Goal: Task Accomplishment & Management: Use online tool/utility

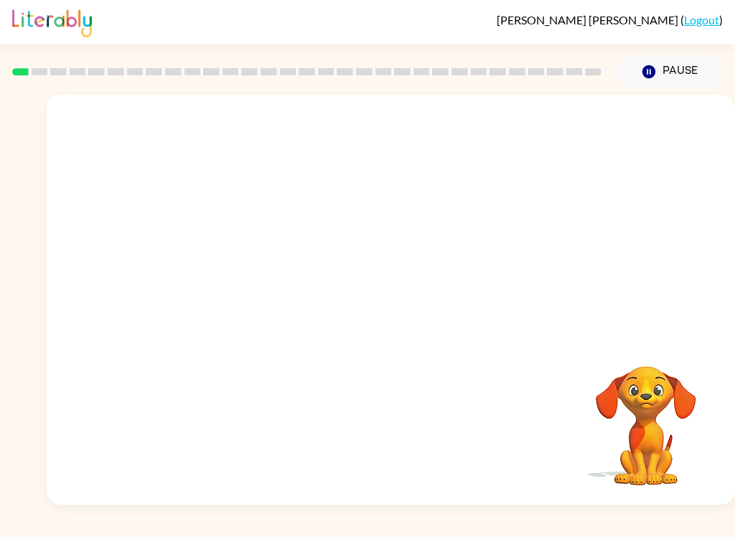
click at [718, 13] on link "Logout" at bounding box center [701, 20] width 35 height 14
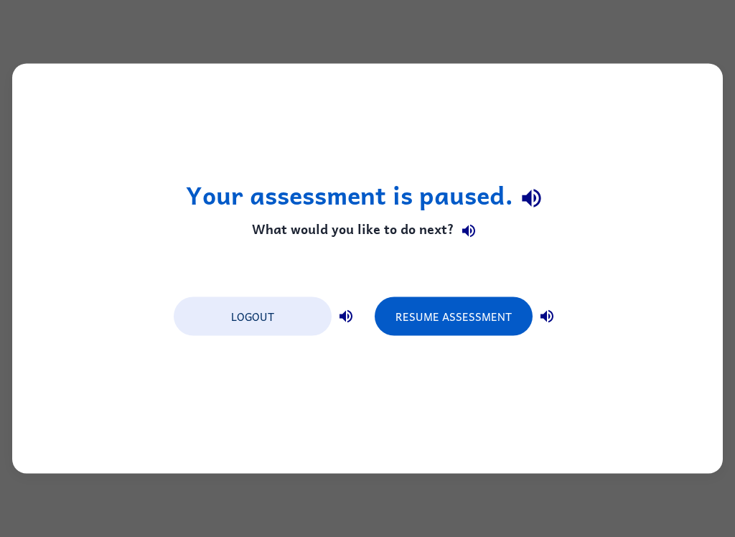
click at [302, 321] on button "Logout" at bounding box center [253, 316] width 158 height 39
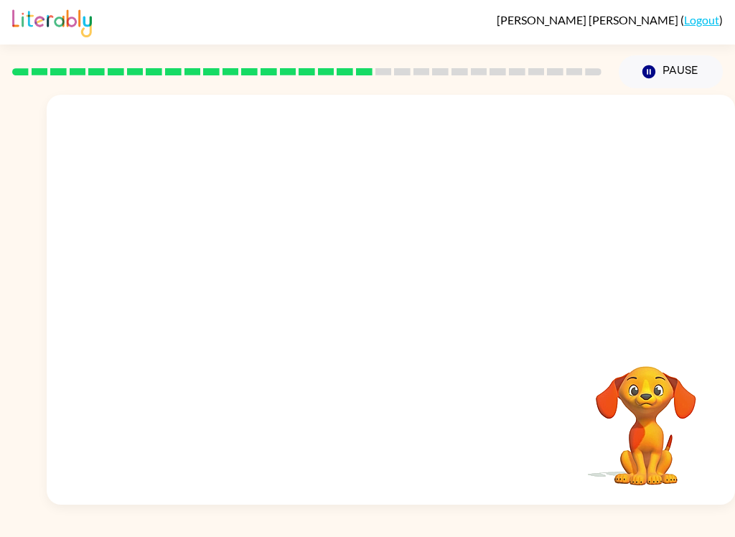
click at [680, 419] on video "Your browser must support playing .mp4 files to use Literably. Please try using…" at bounding box center [646, 416] width 144 height 144
click at [377, 309] on button "button" at bounding box center [391, 307] width 92 height 52
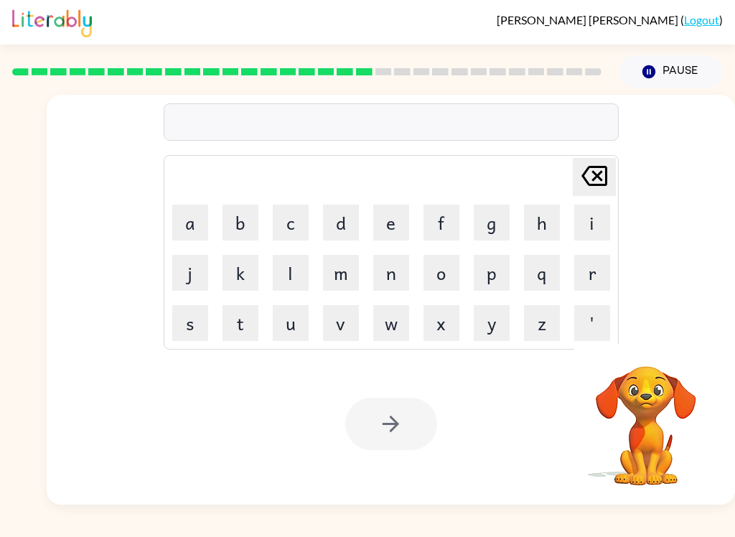
click at [348, 213] on button "d" at bounding box center [341, 223] width 36 height 36
click at [599, 214] on button "i" at bounding box center [592, 223] width 36 height 36
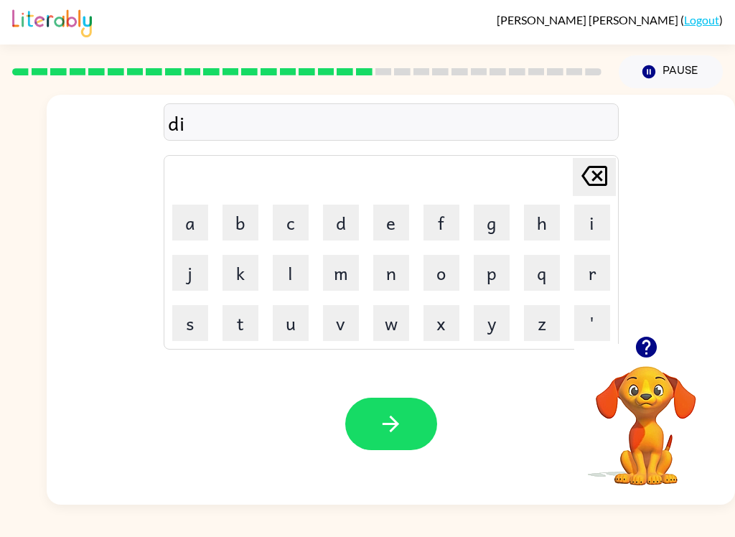
click at [197, 329] on button "s" at bounding box center [190, 323] width 36 height 36
click at [196, 329] on button "s" at bounding box center [190, 323] width 36 height 36
click at [495, 269] on button "p" at bounding box center [492, 273] width 36 height 36
click at [289, 276] on button "l" at bounding box center [291, 273] width 36 height 36
click at [197, 220] on button "a" at bounding box center [190, 223] width 36 height 36
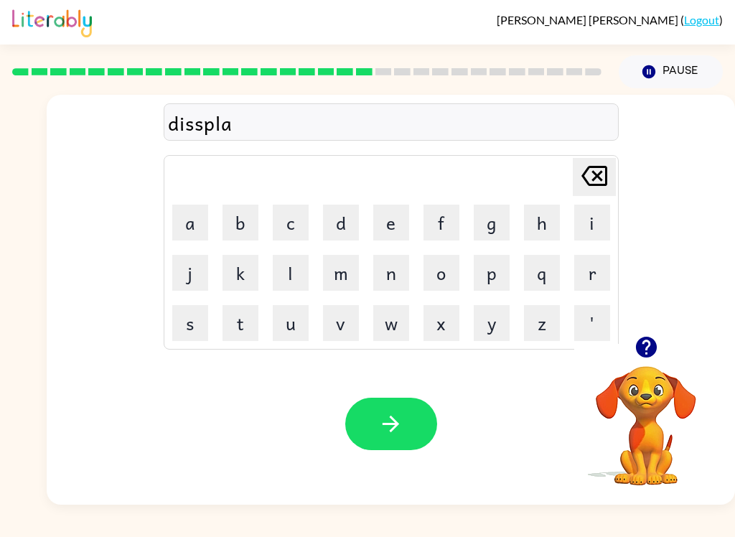
click at [495, 332] on button "y" at bounding box center [492, 323] width 36 height 36
click at [396, 424] on icon "button" at bounding box center [390, 423] width 25 height 25
click at [341, 220] on button "d" at bounding box center [341, 223] width 36 height 36
click at [287, 333] on button "u" at bounding box center [291, 323] width 36 height 36
click at [203, 308] on button "s" at bounding box center [190, 323] width 36 height 36
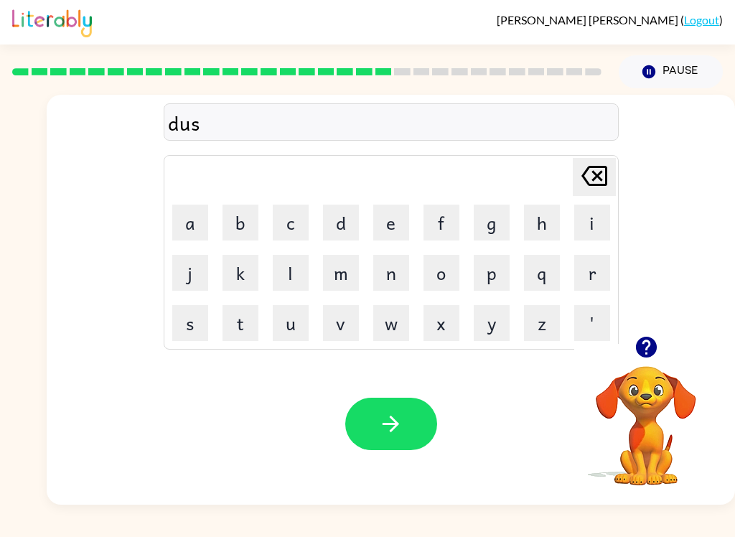
click at [241, 324] on button "t" at bounding box center [241, 323] width 36 height 36
click at [396, 212] on button "e" at bounding box center [391, 223] width 36 height 36
click at [348, 223] on button "d" at bounding box center [341, 223] width 36 height 36
click at [393, 406] on button "button" at bounding box center [391, 424] width 92 height 52
click at [188, 330] on button "s" at bounding box center [190, 323] width 36 height 36
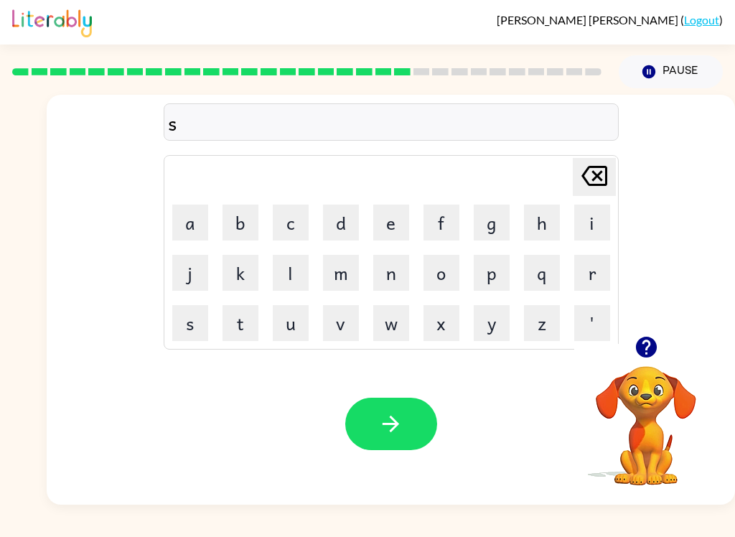
click at [389, 215] on button "e" at bounding box center [391, 223] width 36 height 36
click at [395, 271] on button "n" at bounding box center [391, 273] width 36 height 36
click at [239, 334] on button "t" at bounding box center [241, 323] width 36 height 36
click at [614, 206] on td "i" at bounding box center [592, 222] width 49 height 49
click at [600, 216] on button "i" at bounding box center [592, 223] width 36 height 36
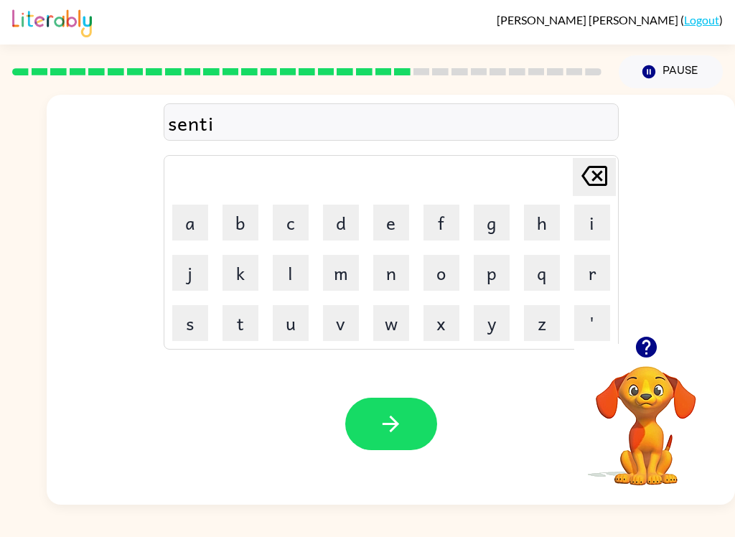
click at [497, 282] on button "p" at bounding box center [492, 273] width 36 height 36
click at [586, 230] on button "i" at bounding box center [592, 223] width 36 height 36
click at [394, 220] on button "e" at bounding box center [391, 223] width 36 height 36
click at [352, 223] on button "d" at bounding box center [341, 223] width 36 height 36
click at [409, 408] on button "button" at bounding box center [391, 424] width 92 height 52
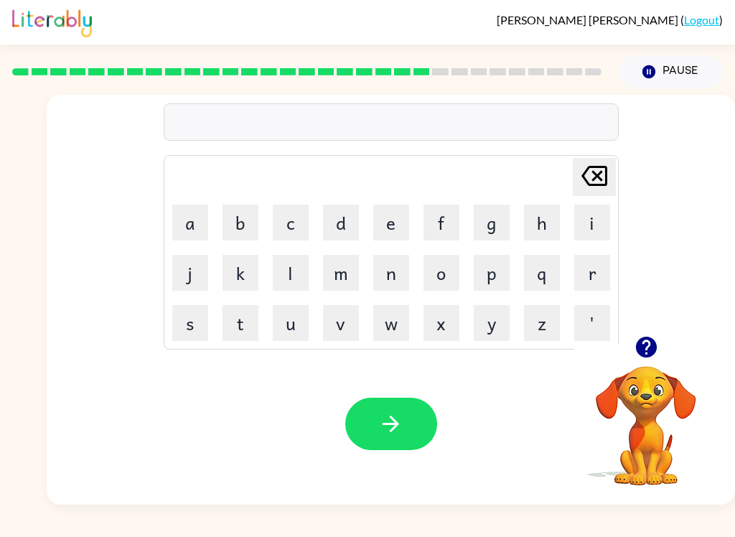
click at [656, 393] on video "Your browser must support playing .mp4 files to use Literably. Please try using…" at bounding box center [646, 416] width 144 height 144
click at [651, 335] on button "button" at bounding box center [646, 347] width 37 height 37
click at [651, 334] on div "[PERSON_NAME] last character input a b c d e f g h i j k l m n o p q r s t u v …" at bounding box center [391, 215] width 689 height 241
click at [591, 275] on button "r" at bounding box center [592, 273] width 36 height 36
click at [193, 221] on button "a" at bounding box center [190, 223] width 36 height 36
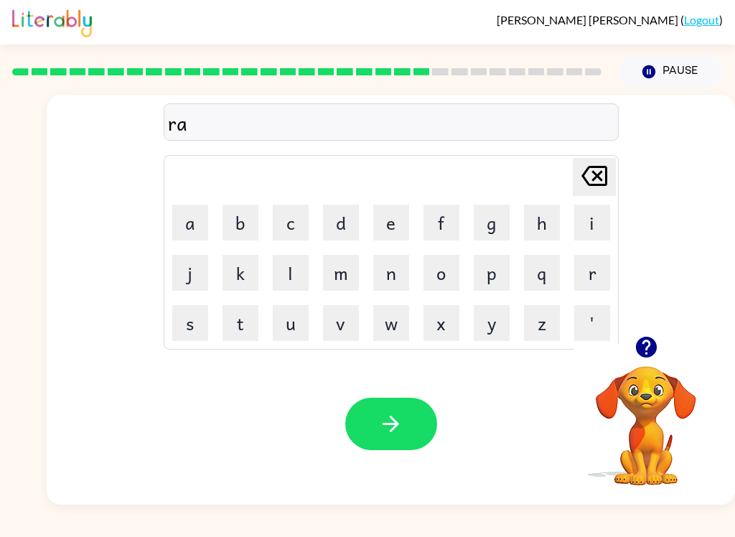
click at [587, 219] on button "i" at bounding box center [592, 223] width 36 height 36
click at [397, 276] on button "n" at bounding box center [391, 273] width 36 height 36
click at [293, 228] on button "c" at bounding box center [291, 223] width 36 height 36
click at [442, 279] on button "o" at bounding box center [442, 273] width 36 height 36
click at [292, 329] on button "u" at bounding box center [291, 323] width 36 height 36
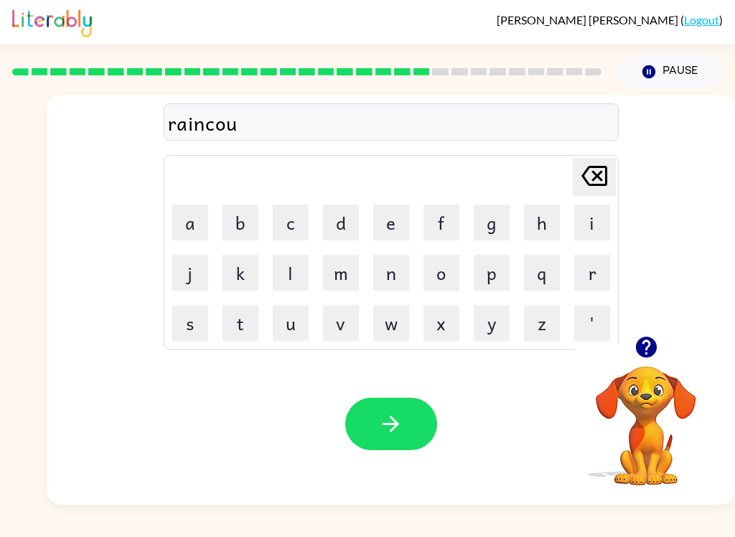
click at [243, 322] on button "t" at bounding box center [241, 323] width 36 height 36
click at [591, 175] on icon at bounding box center [595, 176] width 26 height 20
click at [591, 174] on icon at bounding box center [595, 176] width 26 height 20
click at [599, 183] on icon "Delete Delete last character input" at bounding box center [594, 176] width 34 height 34
click at [185, 224] on button "a" at bounding box center [190, 223] width 36 height 36
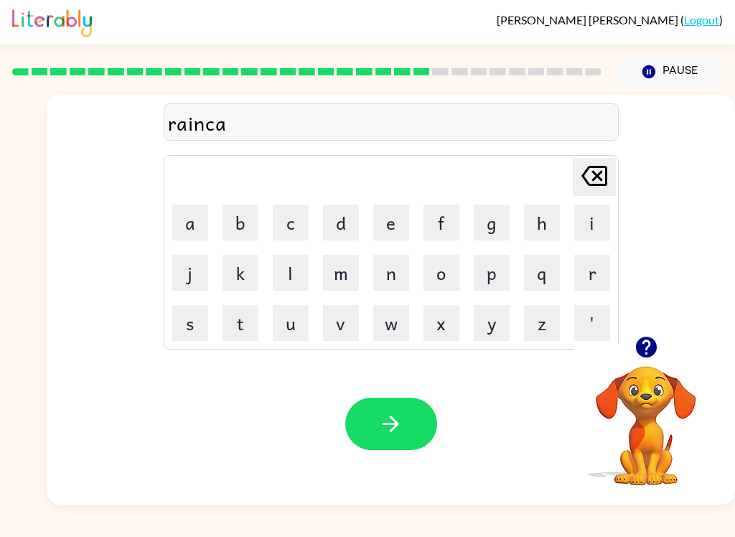
click at [436, 282] on button "o" at bounding box center [442, 273] width 36 height 36
click at [244, 327] on button "t" at bounding box center [241, 323] width 36 height 36
click at [385, 430] on icon "button" at bounding box center [390, 423] width 25 height 25
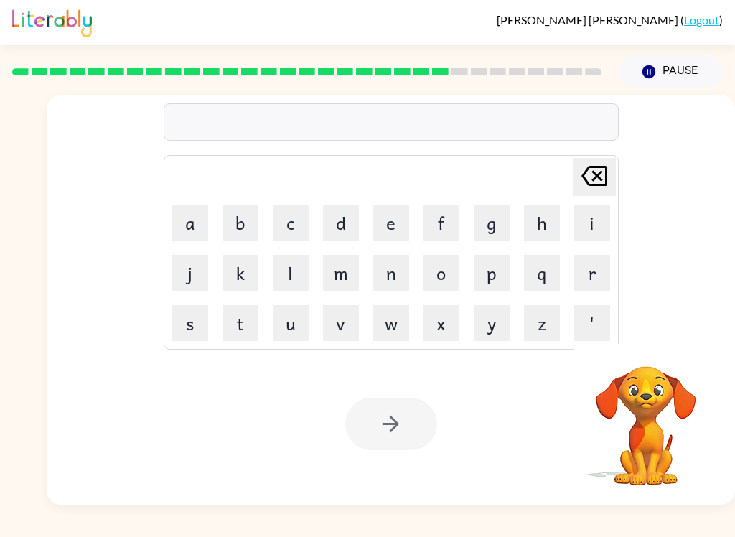
click at [350, 274] on button "m" at bounding box center [341, 273] width 36 height 36
click at [191, 220] on button "a" at bounding box center [190, 223] width 36 height 36
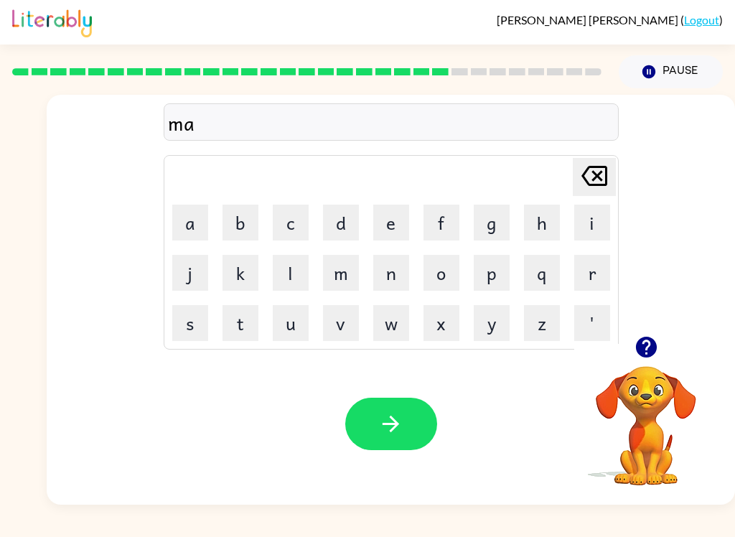
click at [594, 277] on button "r" at bounding box center [592, 273] width 36 height 36
click at [240, 274] on button "k" at bounding box center [241, 273] width 36 height 36
click at [386, 224] on button "e" at bounding box center [391, 223] width 36 height 36
click at [582, 274] on button "r" at bounding box center [592, 273] width 36 height 36
click at [404, 427] on button "button" at bounding box center [391, 424] width 92 height 52
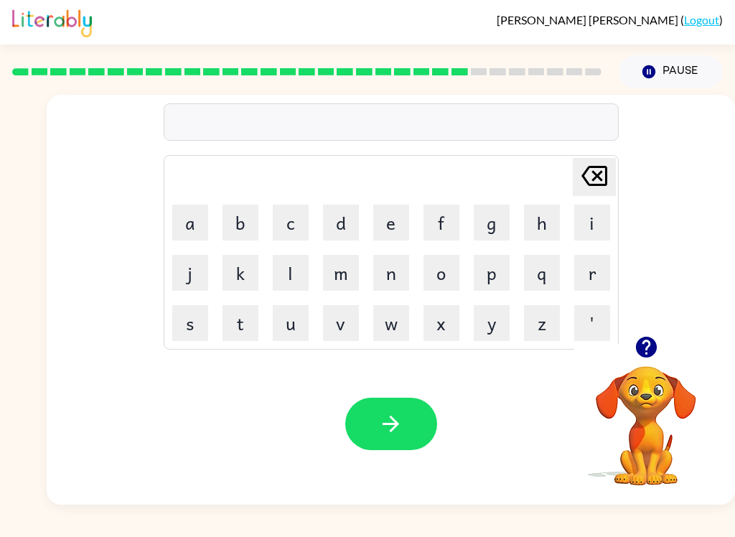
click at [339, 225] on button "d" at bounding box center [341, 223] width 36 height 36
click at [587, 182] on icon "Delete Delete last character input" at bounding box center [594, 176] width 34 height 34
click at [202, 214] on button "a" at bounding box center [190, 223] width 36 height 36
click at [352, 220] on button "d" at bounding box center [341, 223] width 36 height 36
click at [334, 331] on button "v" at bounding box center [341, 323] width 36 height 36
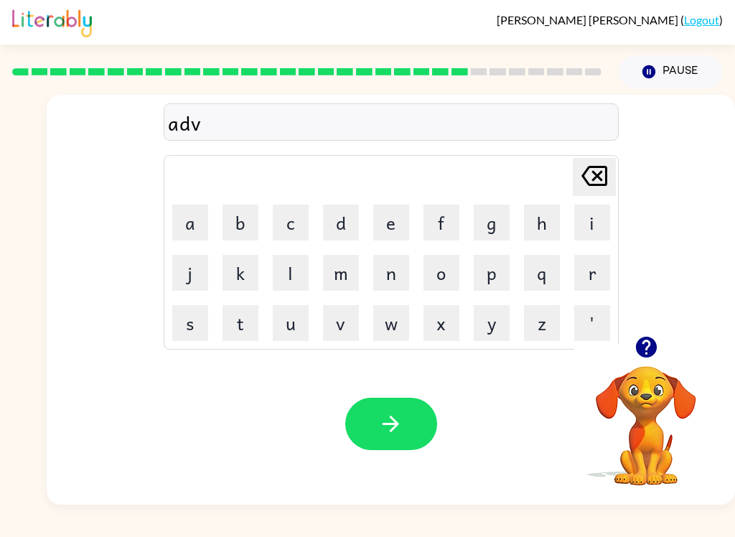
click at [197, 227] on button "a" at bounding box center [190, 223] width 36 height 36
click at [392, 279] on button "n" at bounding box center [391, 273] width 36 height 36
click at [296, 221] on button "c" at bounding box center [291, 223] width 36 height 36
click at [582, 217] on button "i" at bounding box center [592, 223] width 36 height 36
click at [391, 281] on button "n" at bounding box center [391, 273] width 36 height 36
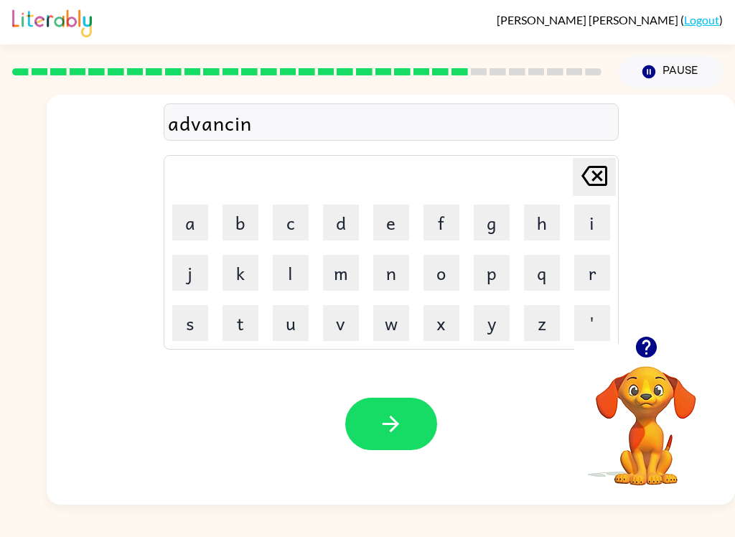
click at [507, 220] on button "g" at bounding box center [492, 223] width 36 height 36
click at [395, 428] on icon "button" at bounding box center [391, 424] width 17 height 17
click at [487, 226] on button "g" at bounding box center [492, 223] width 36 height 36
click at [449, 273] on button "o" at bounding box center [442, 273] width 36 height 36
click at [200, 207] on button "a" at bounding box center [190, 223] width 36 height 36
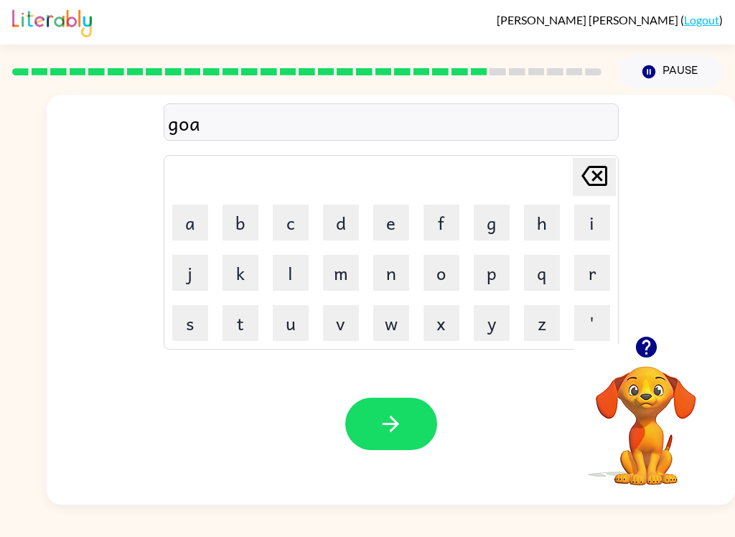
click at [602, 182] on icon at bounding box center [595, 176] width 26 height 20
click at [307, 315] on button "u" at bounding box center [291, 323] width 36 height 36
click at [241, 229] on button "b" at bounding box center [241, 223] width 36 height 36
click at [282, 272] on button "l" at bounding box center [291, 273] width 36 height 36
click at [602, 216] on button "i" at bounding box center [592, 223] width 36 height 36
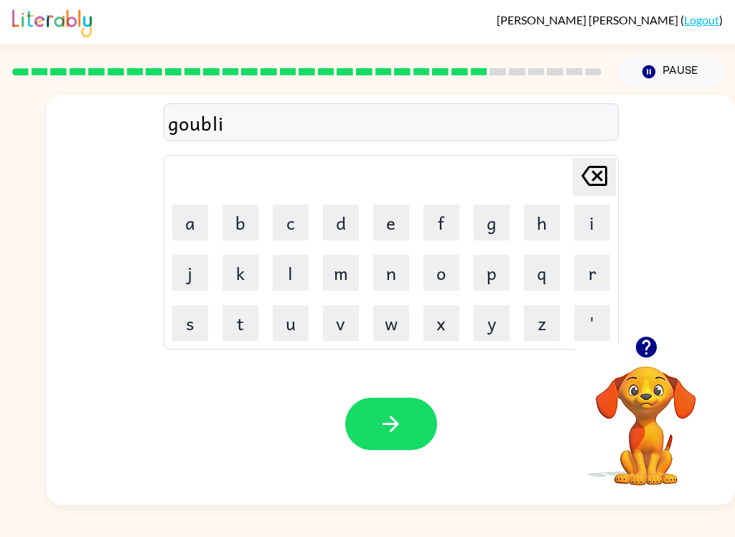
click at [343, 275] on button "m" at bounding box center [341, 273] width 36 height 36
click at [375, 415] on button "button" at bounding box center [391, 424] width 92 height 52
click at [490, 224] on button "g" at bounding box center [492, 223] width 36 height 36
click at [444, 278] on button "o" at bounding box center [442, 273] width 36 height 36
click at [345, 335] on button "v" at bounding box center [341, 323] width 36 height 36
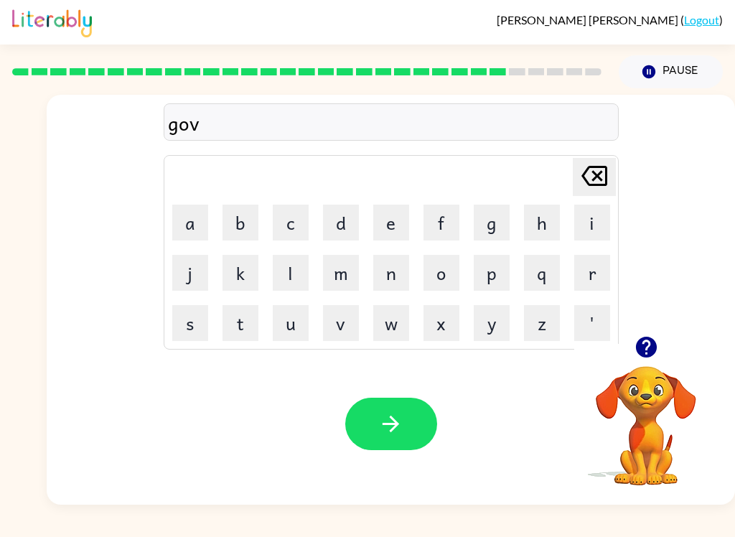
click at [389, 223] on button "e" at bounding box center [391, 223] width 36 height 36
click at [598, 276] on button "r" at bounding box center [592, 273] width 36 height 36
click at [349, 276] on button "m" at bounding box center [341, 273] width 36 height 36
click at [387, 276] on button "n" at bounding box center [391, 273] width 36 height 36
click at [597, 177] on icon "Delete Delete last character input" at bounding box center [594, 176] width 34 height 34
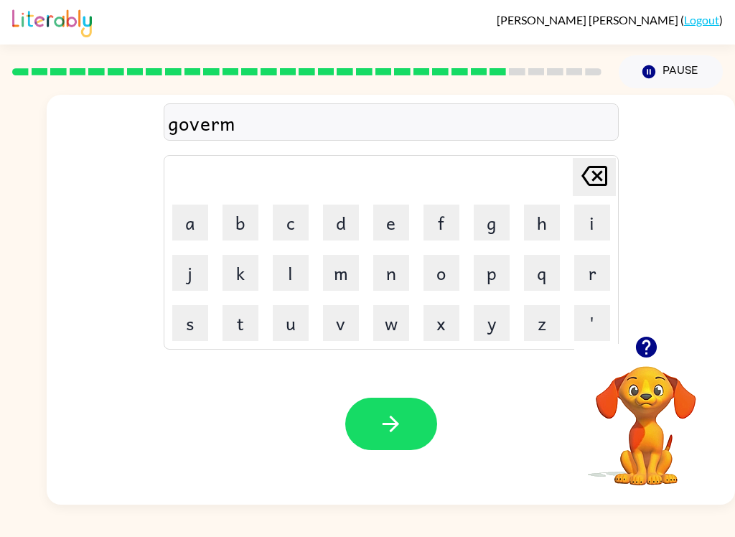
click at [404, 215] on button "e" at bounding box center [391, 223] width 36 height 36
click at [407, 284] on button "n" at bounding box center [391, 273] width 36 height 36
click at [251, 322] on button "t" at bounding box center [241, 323] width 36 height 36
click at [390, 422] on icon "button" at bounding box center [390, 423] width 25 height 25
click at [191, 317] on button "s" at bounding box center [190, 323] width 36 height 36
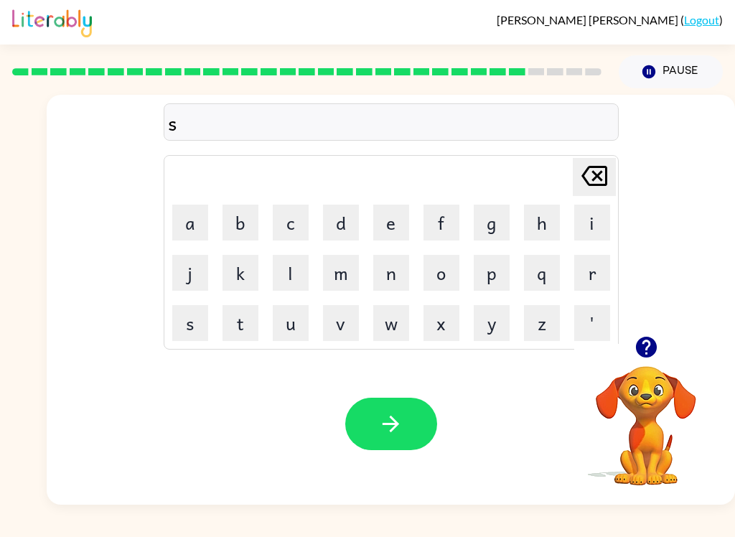
click at [237, 317] on button "t" at bounding box center [241, 323] width 36 height 36
click at [600, 269] on button "r" at bounding box center [592, 273] width 36 height 36
click at [178, 225] on button "a" at bounding box center [190, 223] width 36 height 36
click at [587, 227] on button "i" at bounding box center [592, 223] width 36 height 36
click at [394, 279] on button "n" at bounding box center [391, 273] width 36 height 36
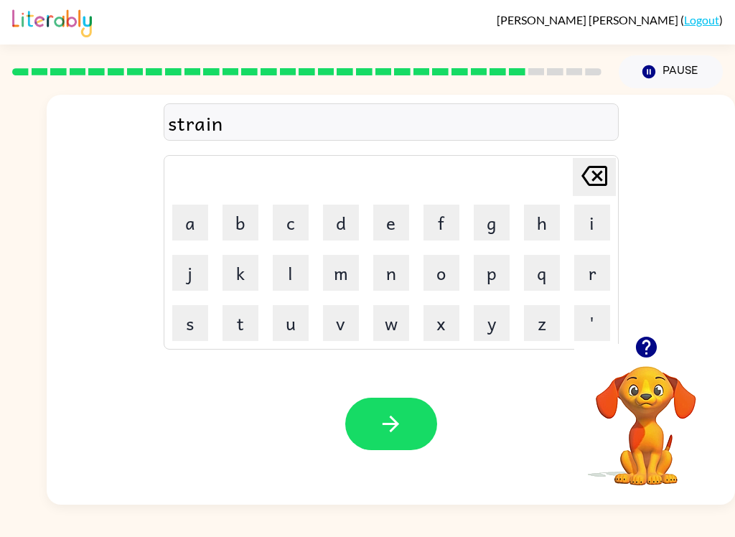
click at [404, 415] on button "button" at bounding box center [391, 424] width 92 height 52
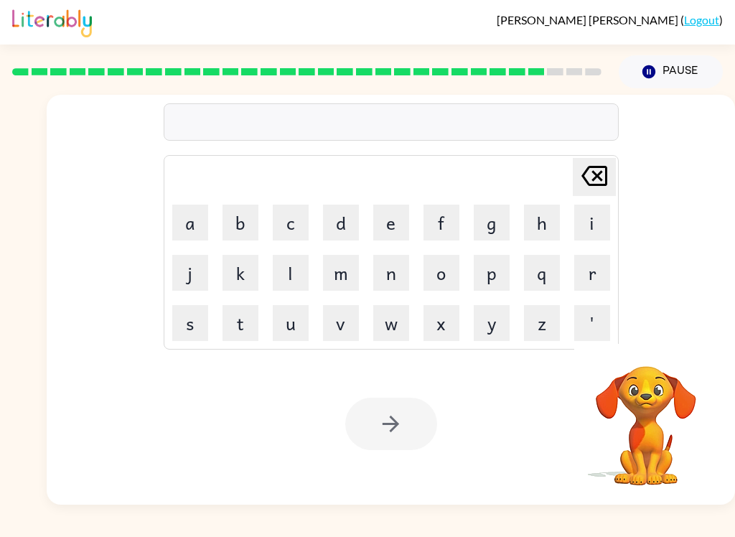
click at [412, 452] on div "Your browser must support playing .mp4 files to use Literably. Please try using…" at bounding box center [391, 424] width 689 height 162
click at [408, 423] on div at bounding box center [391, 424] width 92 height 52
click at [407, 423] on div at bounding box center [391, 424] width 92 height 52
click at [401, 434] on div at bounding box center [391, 424] width 92 height 52
click at [197, 327] on button "s" at bounding box center [190, 323] width 36 height 36
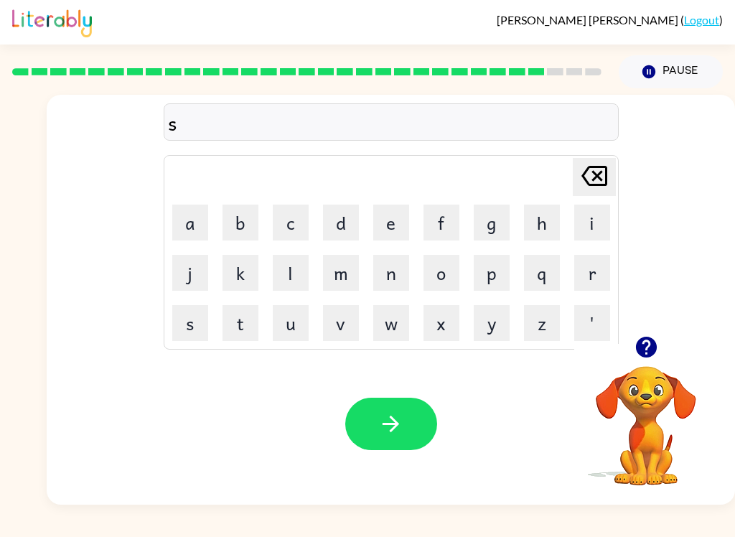
click at [539, 223] on button "h" at bounding box center [542, 223] width 36 height 36
click at [191, 224] on button "a" at bounding box center [190, 223] width 36 height 36
click at [496, 277] on button "p" at bounding box center [492, 273] width 36 height 36
click at [394, 231] on button "e" at bounding box center [391, 223] width 36 height 36
click at [403, 420] on icon "button" at bounding box center [390, 423] width 25 height 25
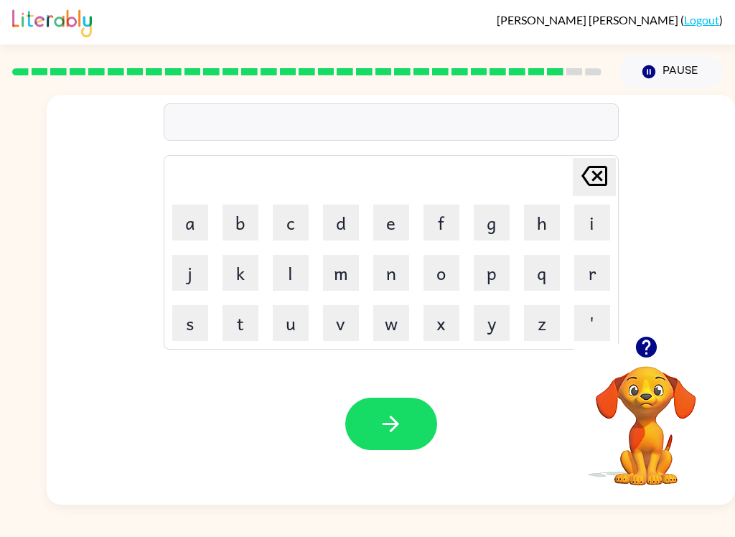
click at [388, 224] on button "e" at bounding box center [391, 223] width 36 height 36
click at [450, 321] on button "x" at bounding box center [442, 323] width 36 height 36
click at [389, 225] on button "e" at bounding box center [391, 223] width 36 height 36
click at [296, 280] on button "l" at bounding box center [291, 273] width 36 height 36
click at [391, 224] on button "e" at bounding box center [391, 223] width 36 height 36
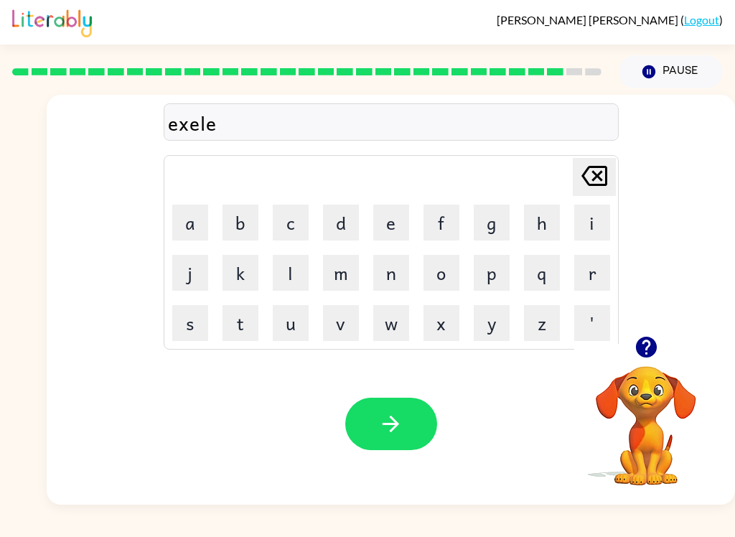
click at [392, 275] on button "n" at bounding box center [391, 273] width 36 height 36
click at [241, 320] on button "t" at bounding box center [241, 323] width 36 height 36
click at [387, 420] on icon "button" at bounding box center [390, 423] width 25 height 25
click at [205, 218] on button "a" at bounding box center [190, 223] width 36 height 36
click at [588, 177] on icon "Delete Delete last character input" at bounding box center [594, 176] width 34 height 34
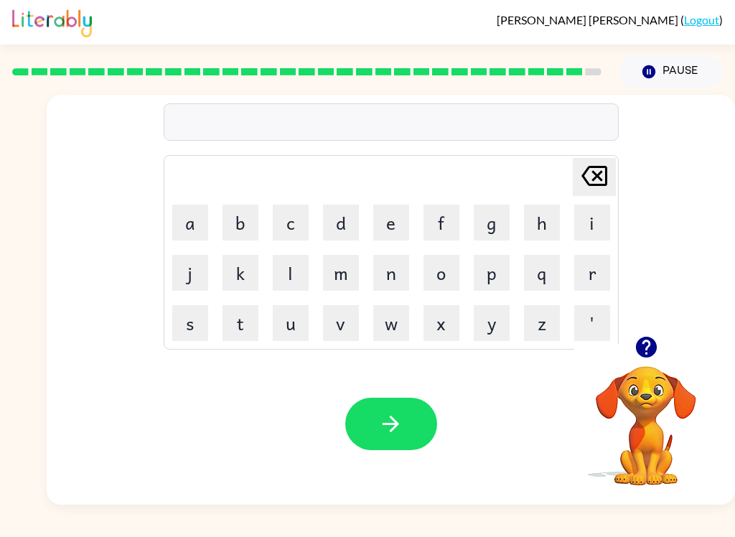
click at [185, 269] on button "j" at bounding box center [190, 273] width 36 height 36
click at [195, 220] on button "a" at bounding box center [190, 223] width 36 height 36
click at [589, 184] on icon "Delete Delete last character input" at bounding box center [594, 176] width 34 height 34
click at [401, 218] on button "e" at bounding box center [391, 223] width 36 height 36
click at [395, 330] on button "w" at bounding box center [391, 323] width 36 height 36
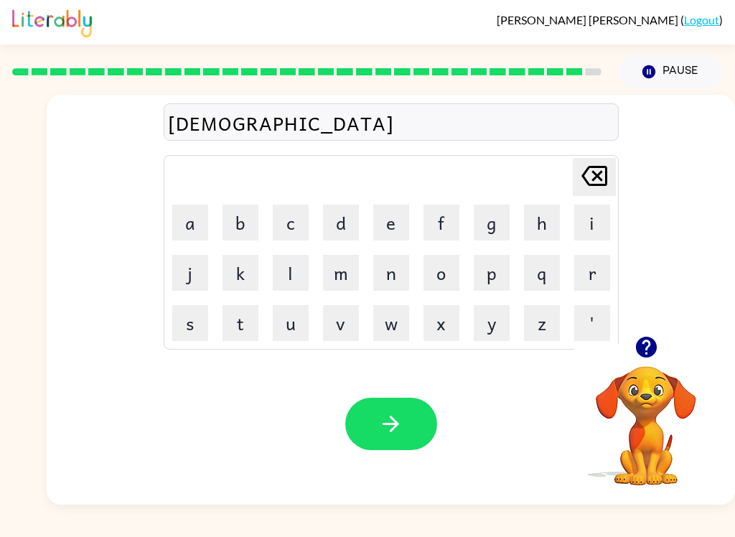
click at [592, 179] on icon at bounding box center [595, 176] width 26 height 20
click at [183, 217] on button "a" at bounding box center [190, 223] width 36 height 36
click at [392, 316] on button "w" at bounding box center [391, 323] width 36 height 36
click at [242, 213] on button "b" at bounding box center [241, 223] width 36 height 36
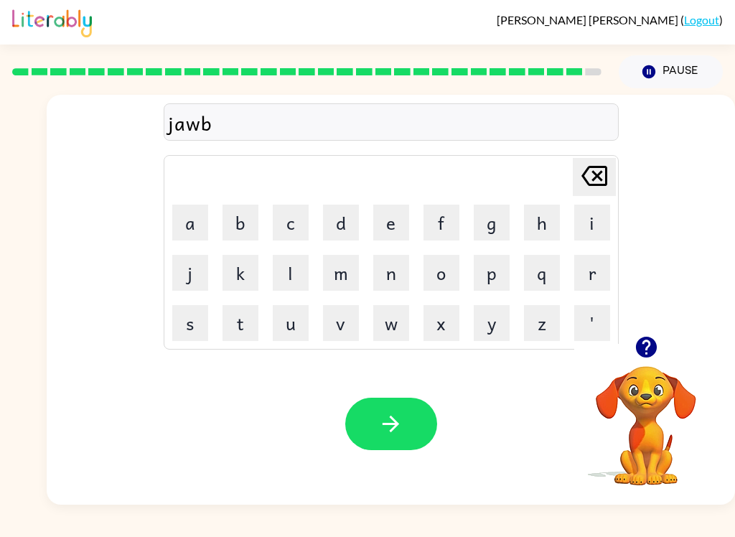
click at [602, 279] on button "r" at bounding box center [592, 273] width 36 height 36
click at [402, 223] on button "e" at bounding box center [391, 223] width 36 height 36
click at [188, 201] on td "a" at bounding box center [190, 222] width 49 height 49
click at [192, 214] on button "a" at bounding box center [190, 223] width 36 height 36
click at [246, 276] on button "k" at bounding box center [241, 273] width 36 height 36
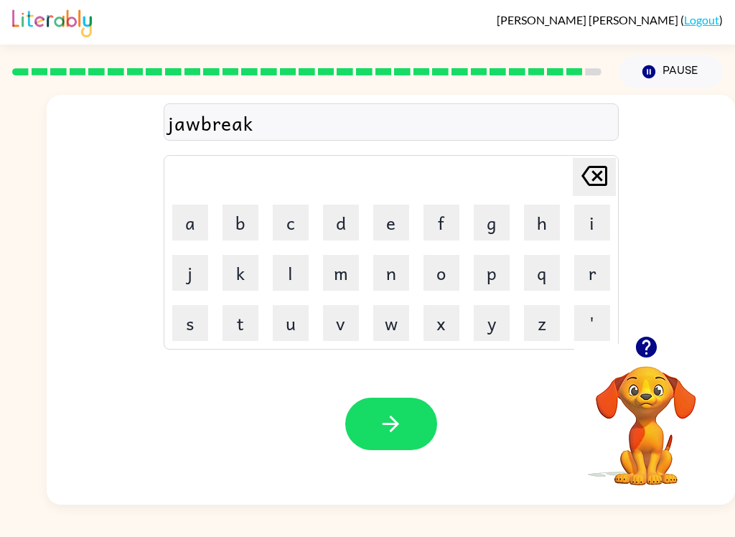
click at [397, 221] on button "e" at bounding box center [391, 223] width 36 height 36
click at [591, 276] on button "r" at bounding box center [592, 273] width 36 height 36
click at [404, 406] on button "button" at bounding box center [391, 424] width 92 height 52
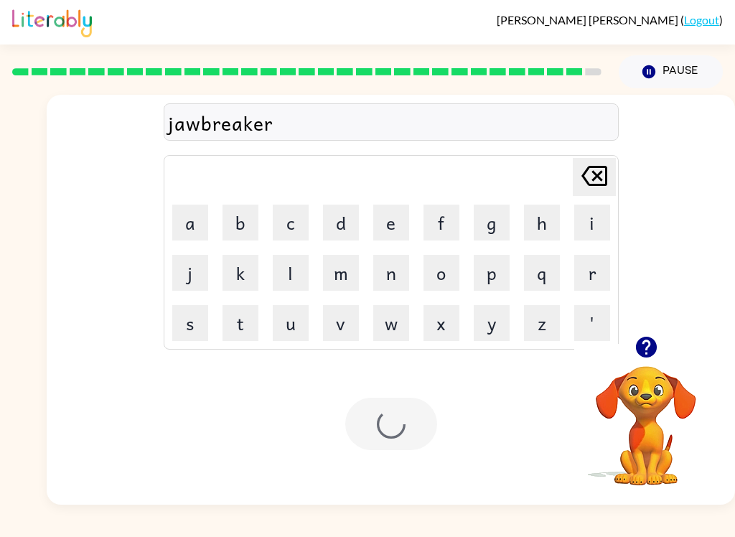
click at [404, 406] on div at bounding box center [391, 424] width 92 height 52
